Goal: Task Accomplishment & Management: Manage account settings

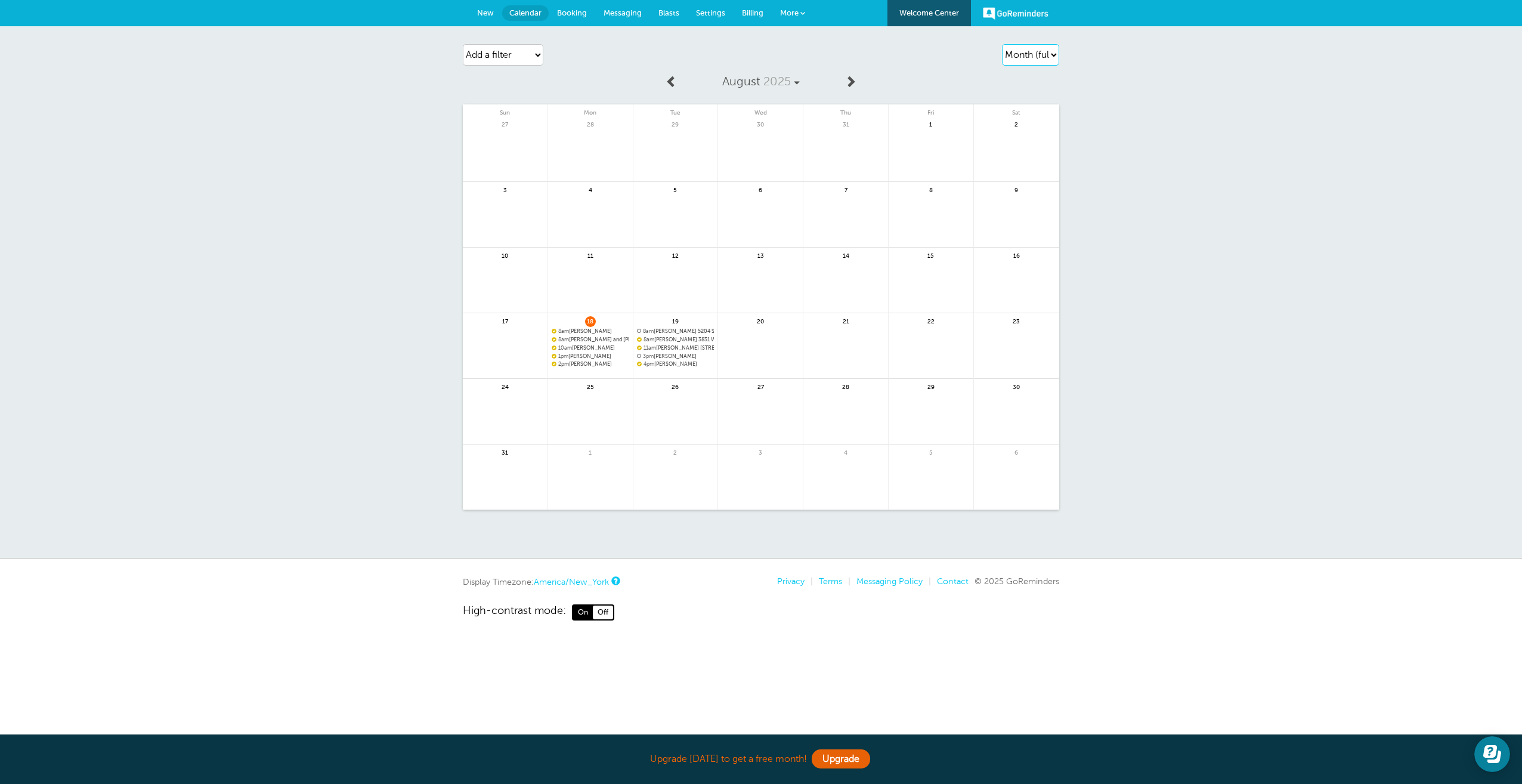
click at [1048, 57] on select "Agenda Day Week Month (full view) Month (condensed)" at bounding box center [1030, 55] width 57 height 21
select select "week"
click at [1002, 44] on select "Agenda Day Week Month (full view) Month (condensed)" at bounding box center [1030, 55] width 57 height 21
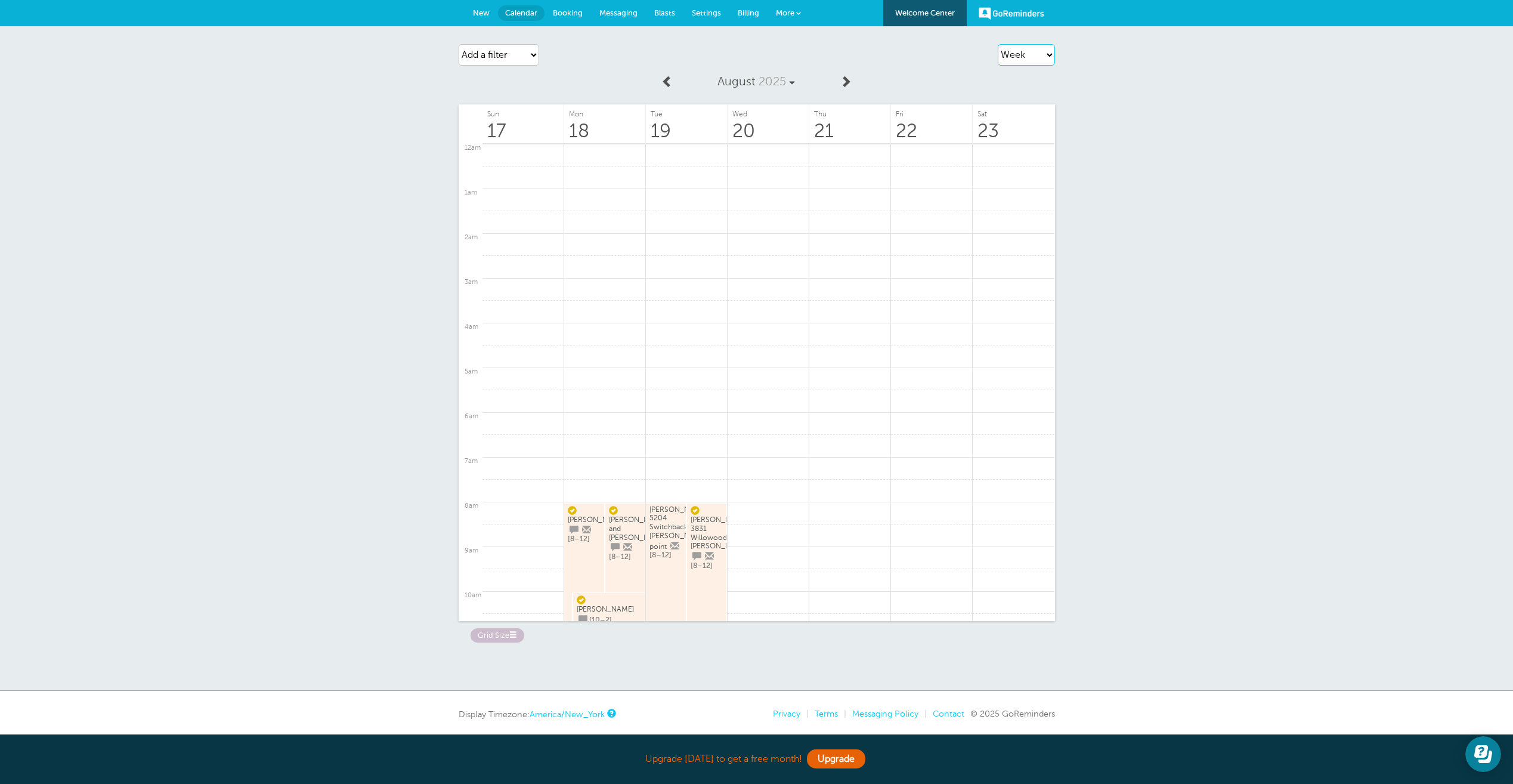
scroll to position [329, 0]
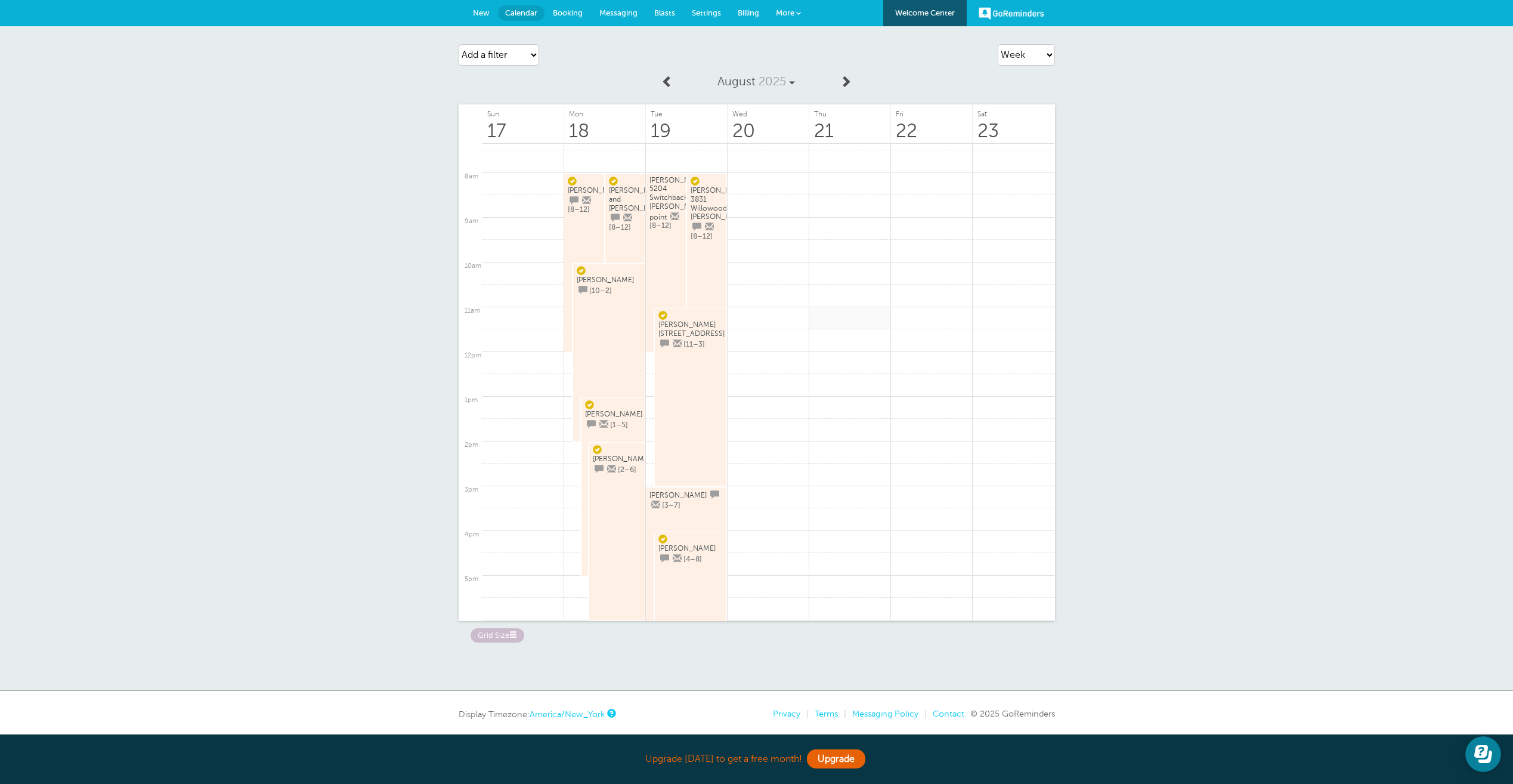
click at [816, 327] on link at bounding box center [851, 318] width 82 height 23
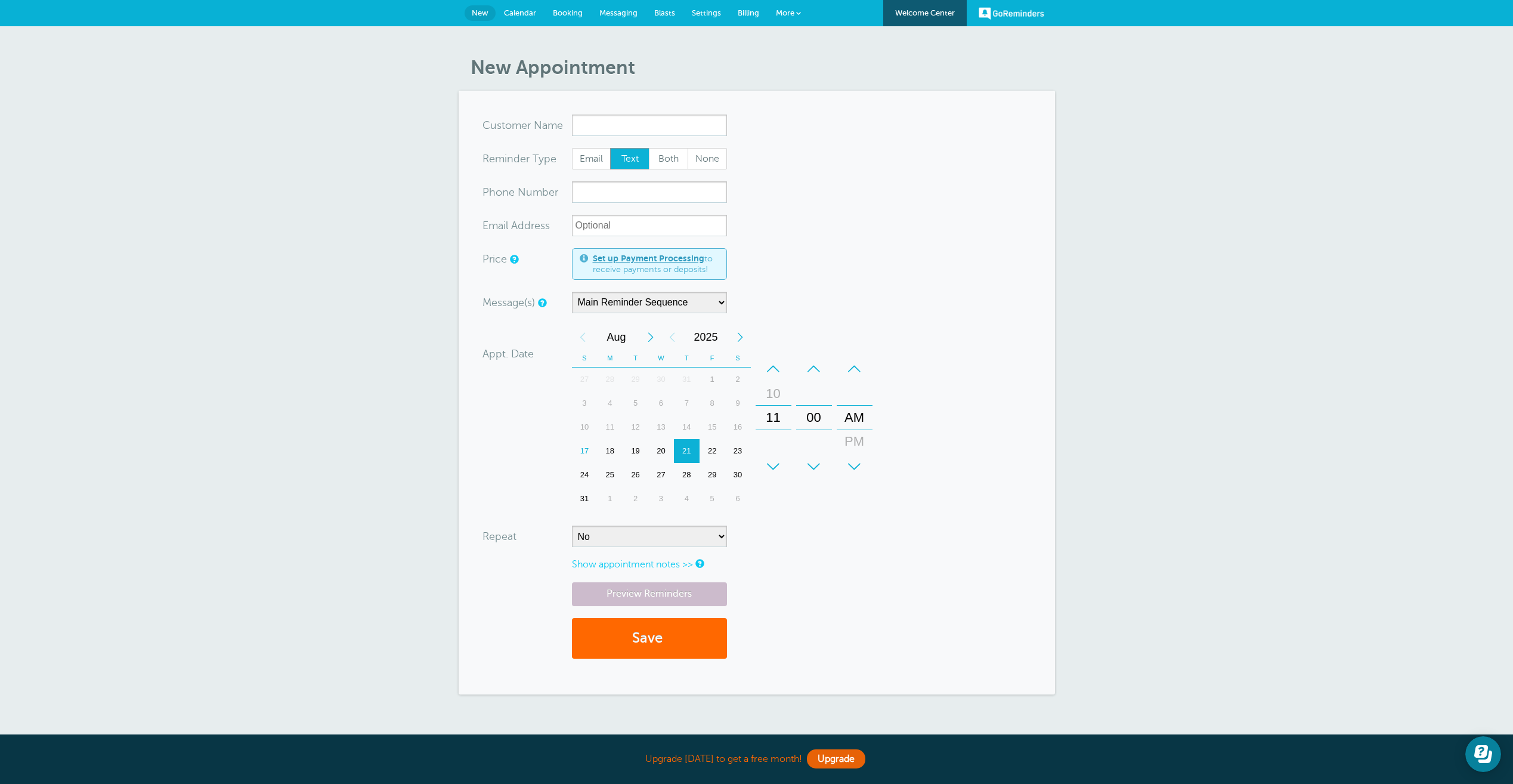
click at [511, 12] on span "Calendar" at bounding box center [520, 12] width 32 height 9
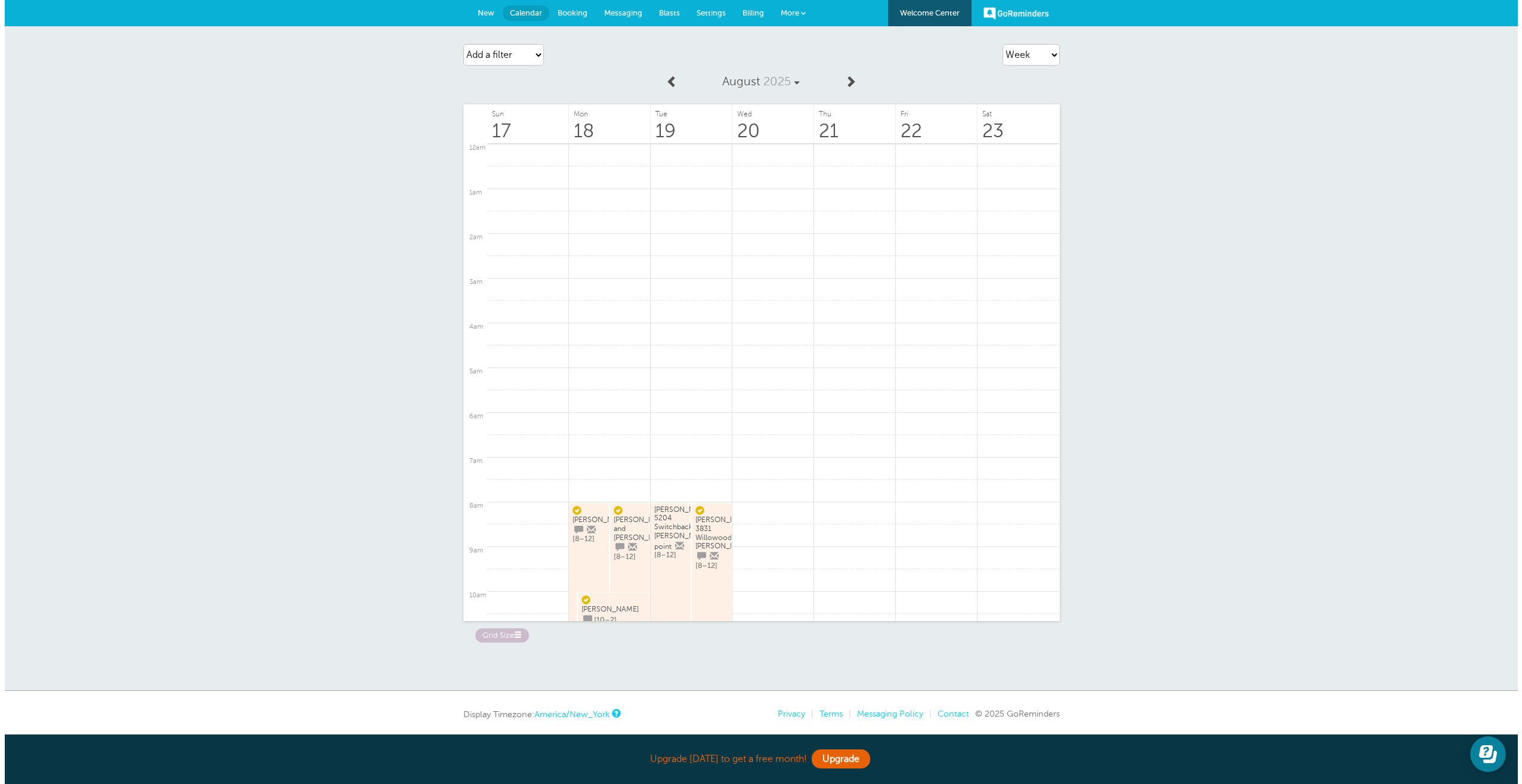
scroll to position [329, 0]
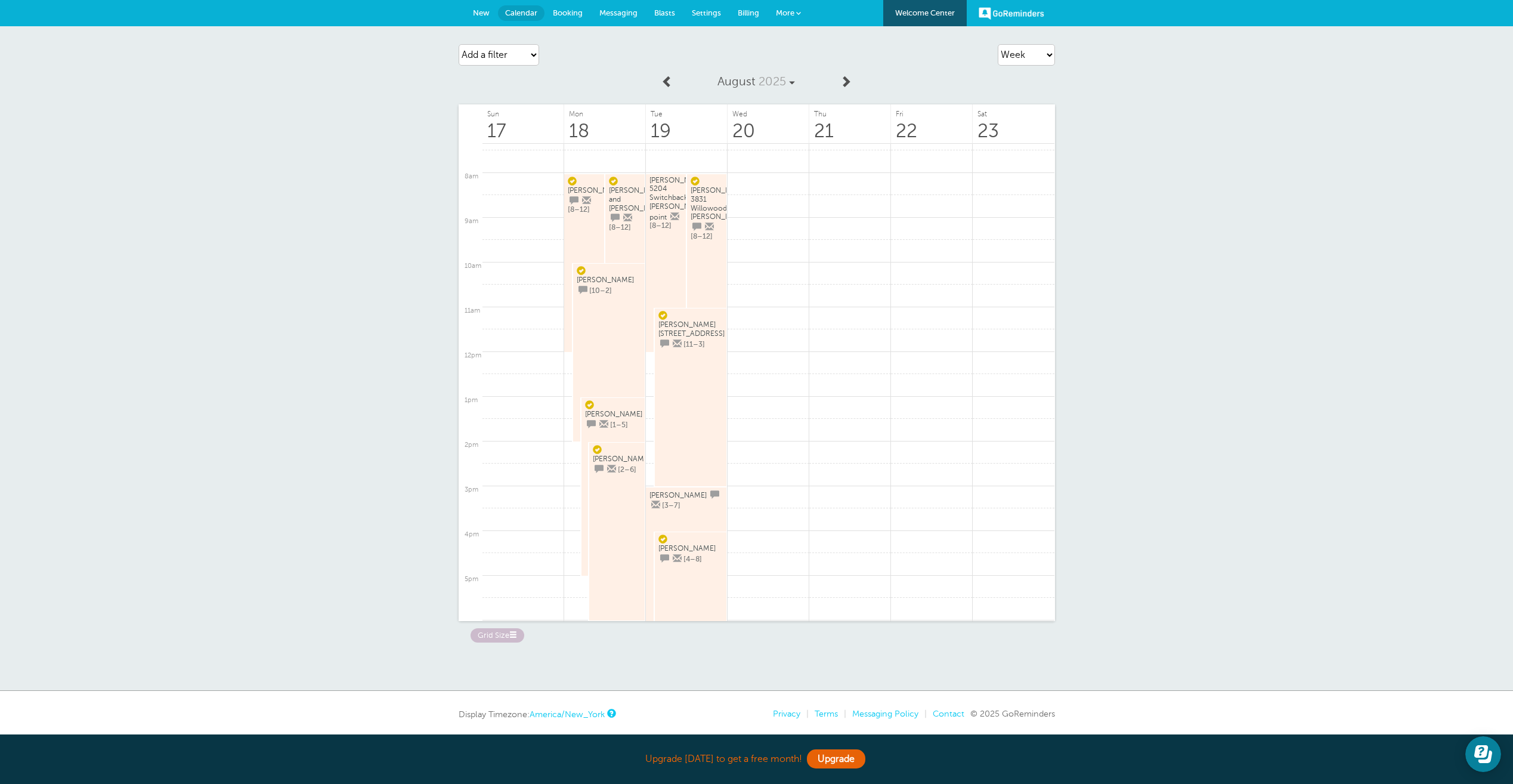
click at [667, 517] on link "Sonya [3–7]" at bounding box center [686, 576] width 74 height 174
